Goal: Information Seeking & Learning: Learn about a topic

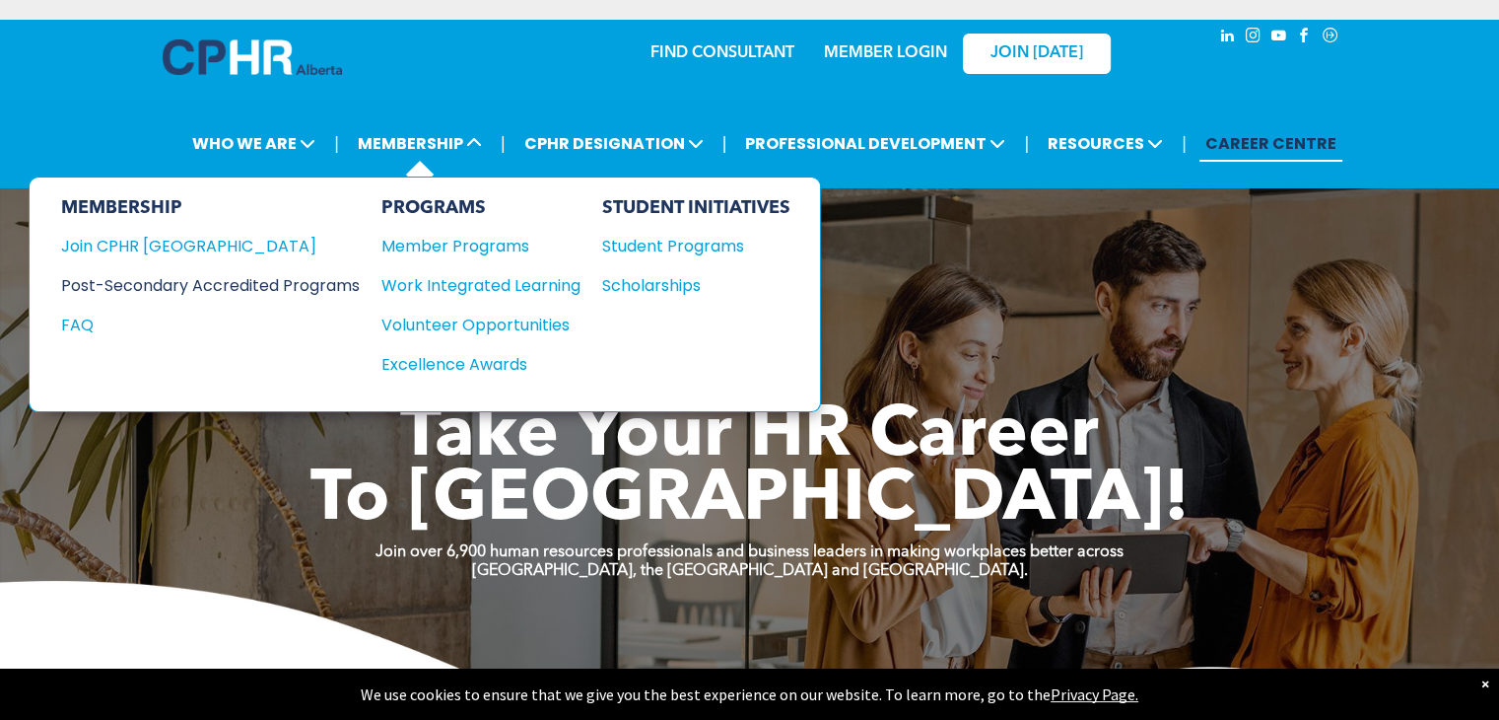
click at [209, 280] on div "Post-Secondary Accredited Programs" at bounding box center [195, 285] width 269 height 25
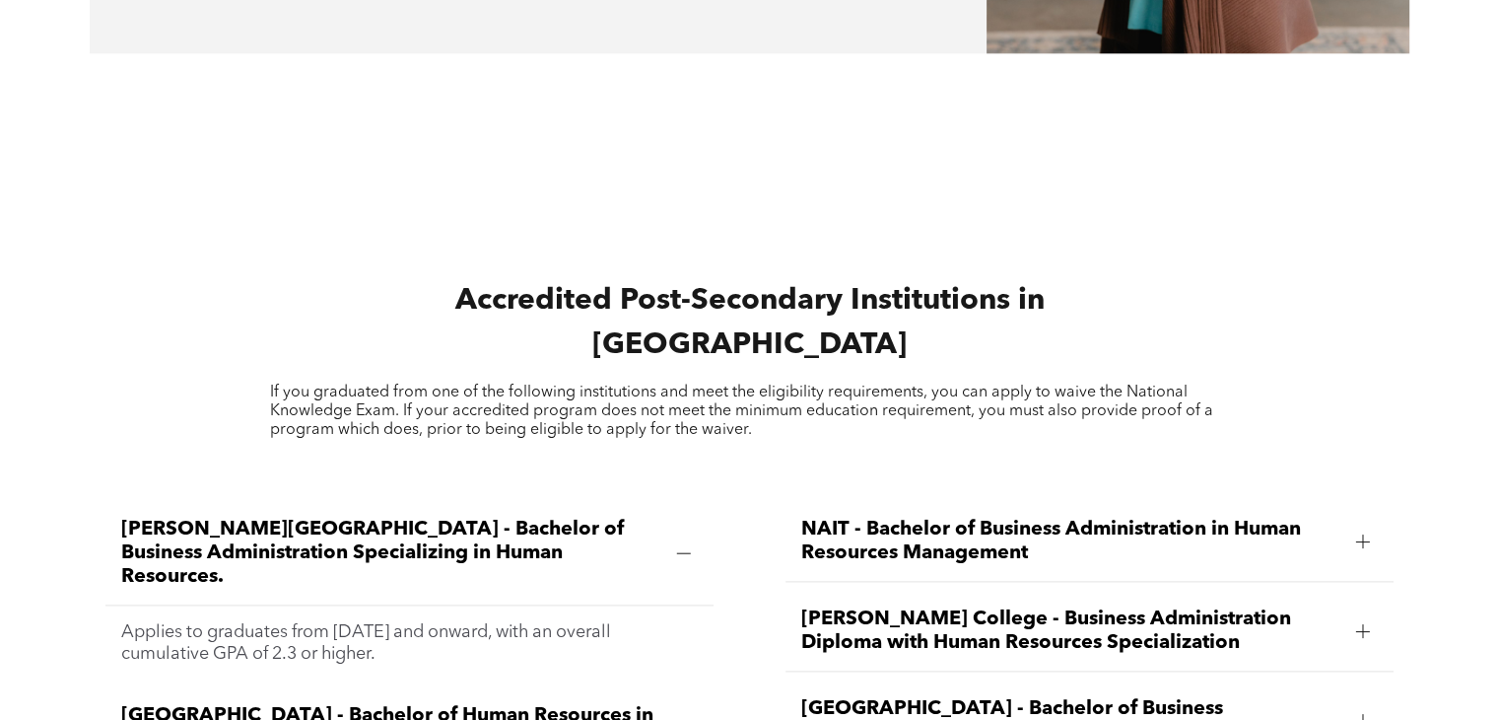
scroll to position [2070, 0]
